Goal: Find specific page/section: Find specific page/section

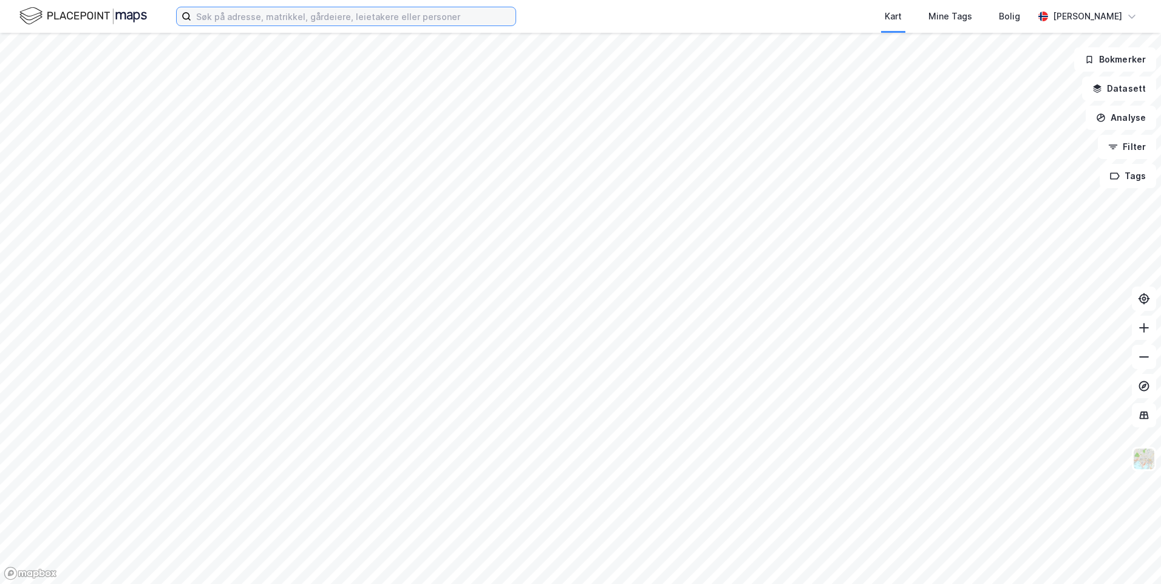
click at [308, 19] on input at bounding box center [353, 16] width 324 height 18
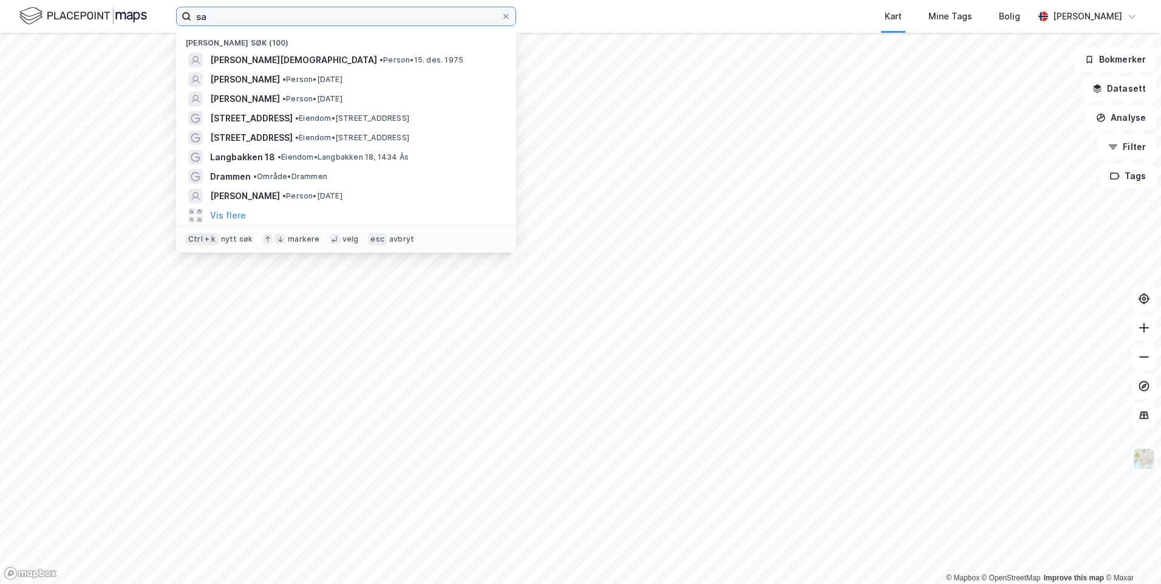
type input "s"
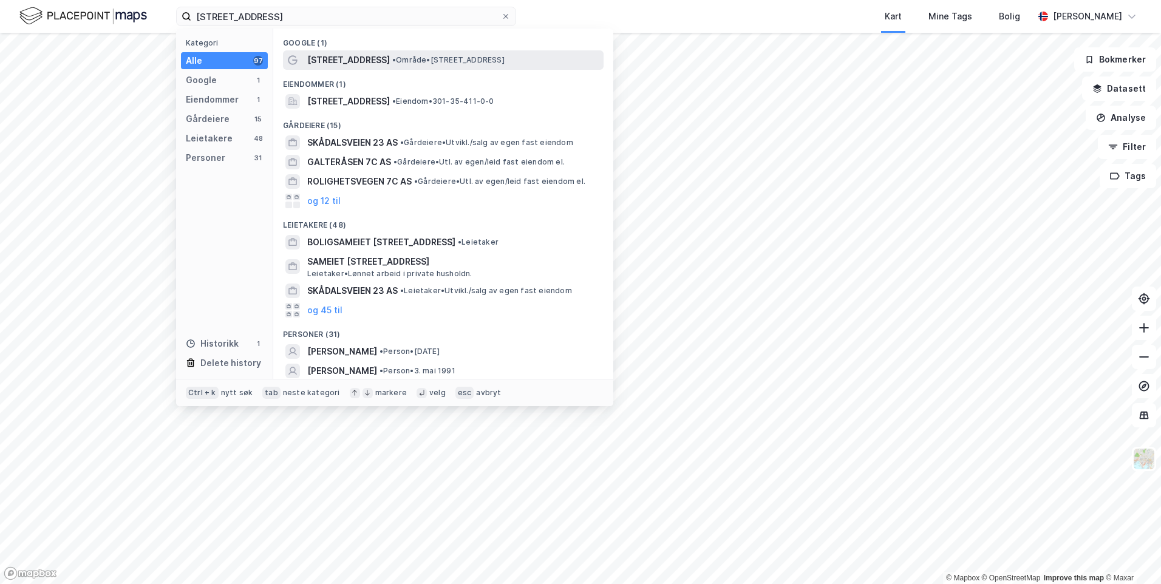
click at [323, 56] on span "[STREET_ADDRESS]" at bounding box center [348, 60] width 83 height 15
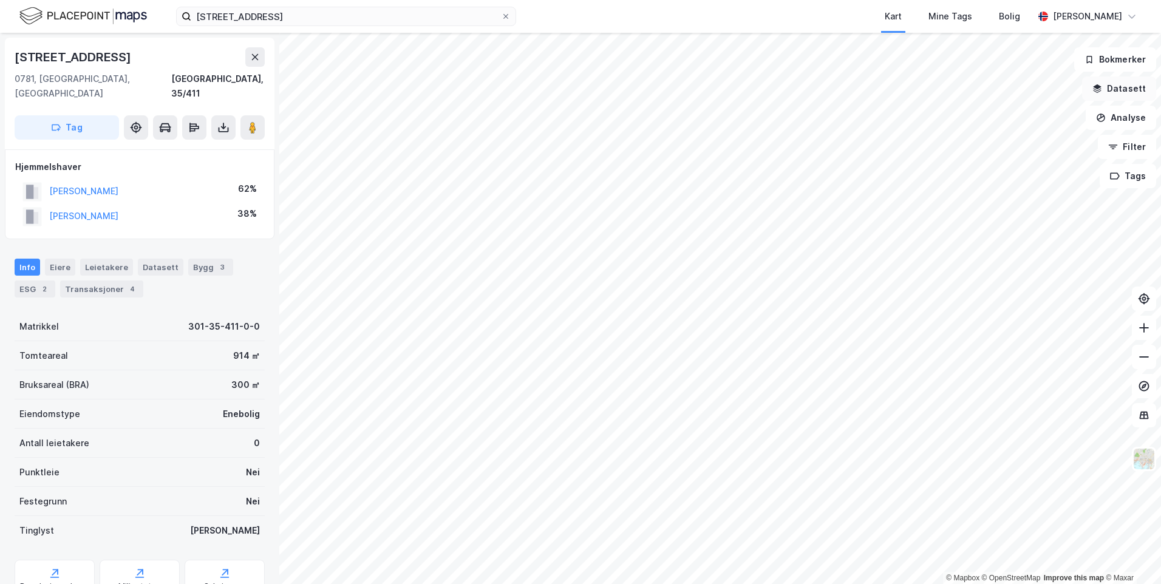
click at [1135, 89] on button "Datasett" at bounding box center [1119, 89] width 74 height 24
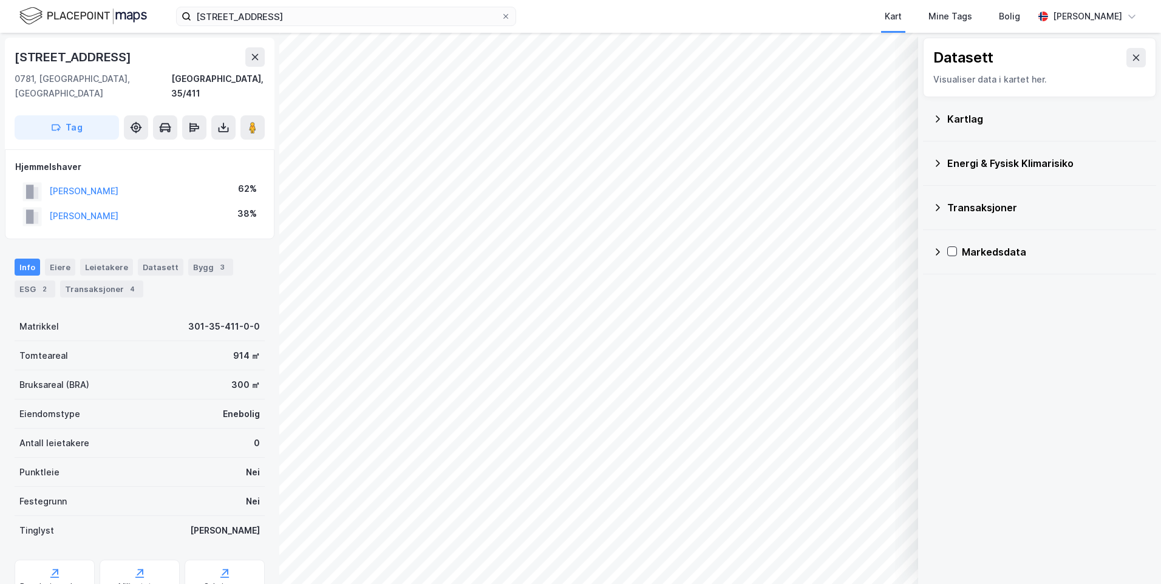
click at [1138, 55] on div "Datasett Visualiser data i kartet her." at bounding box center [1039, 68] width 233 height 60
click at [1132, 56] on icon at bounding box center [1137, 58] width 10 height 10
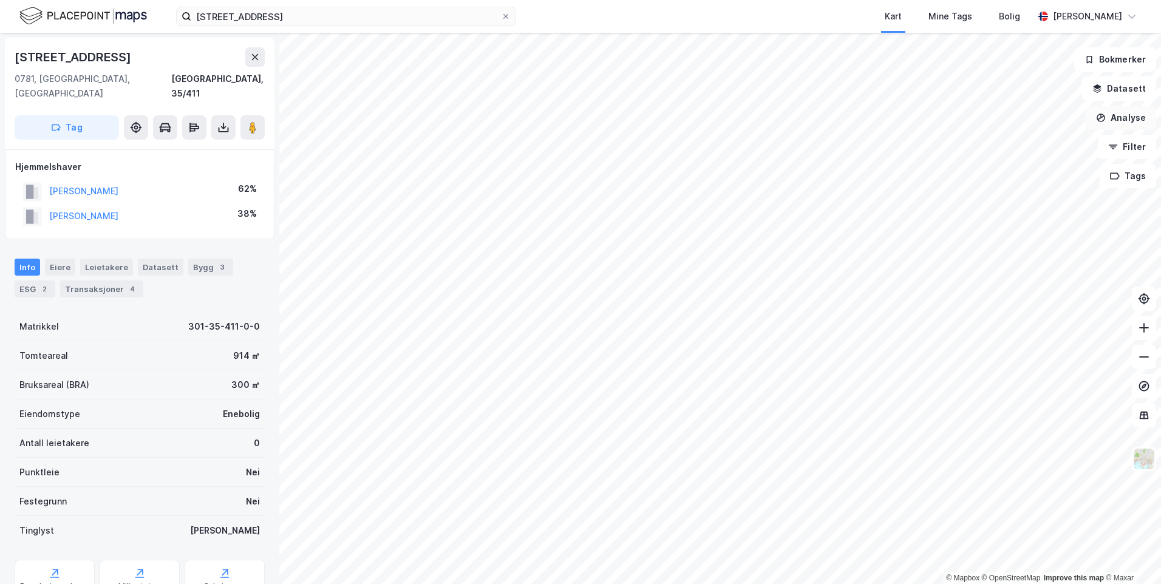
click at [1140, 122] on button "Analyse" at bounding box center [1121, 118] width 70 height 24
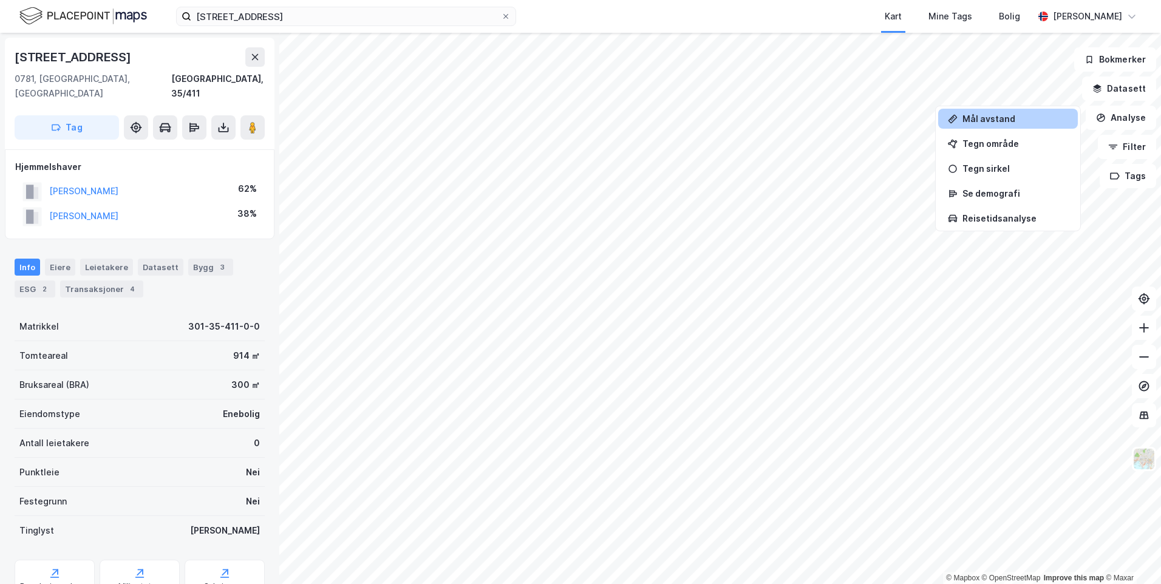
click at [1003, 124] on div "Mål avstand" at bounding box center [1008, 119] width 140 height 20
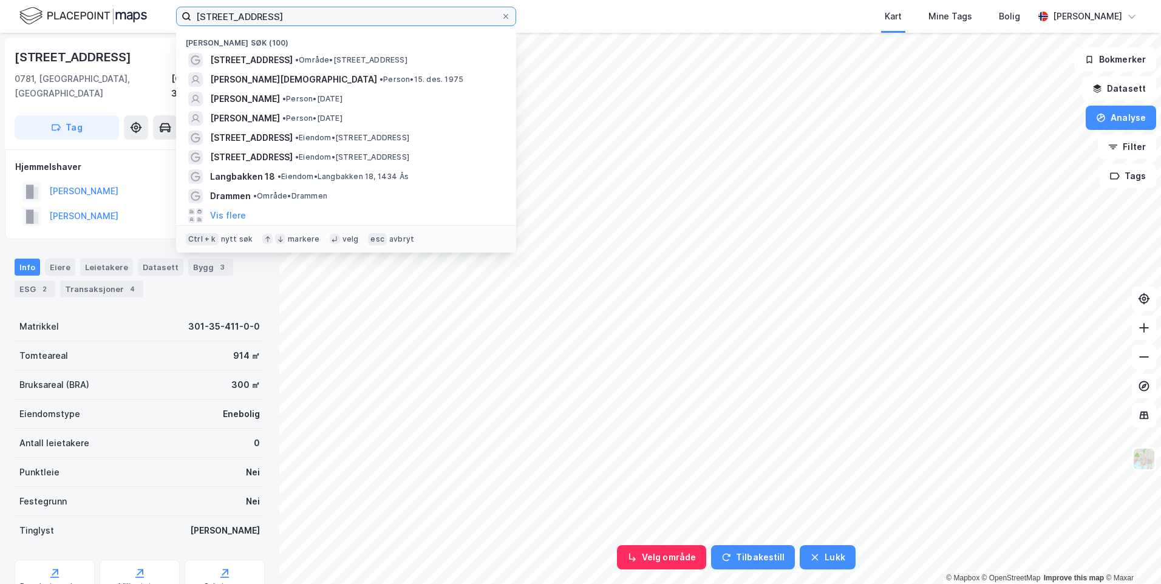
click at [234, 21] on input "[STREET_ADDRESS]" at bounding box center [346, 16] width 310 height 18
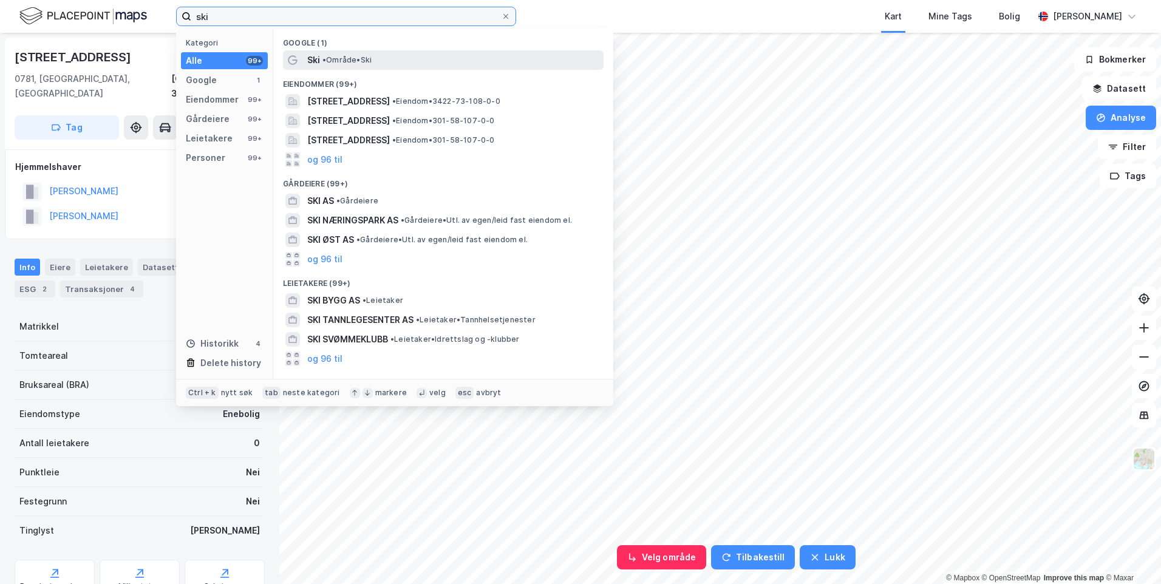
type input "ski"
click at [318, 60] on span "Ski" at bounding box center [313, 60] width 13 height 15
